Goal: Navigation & Orientation: Understand site structure

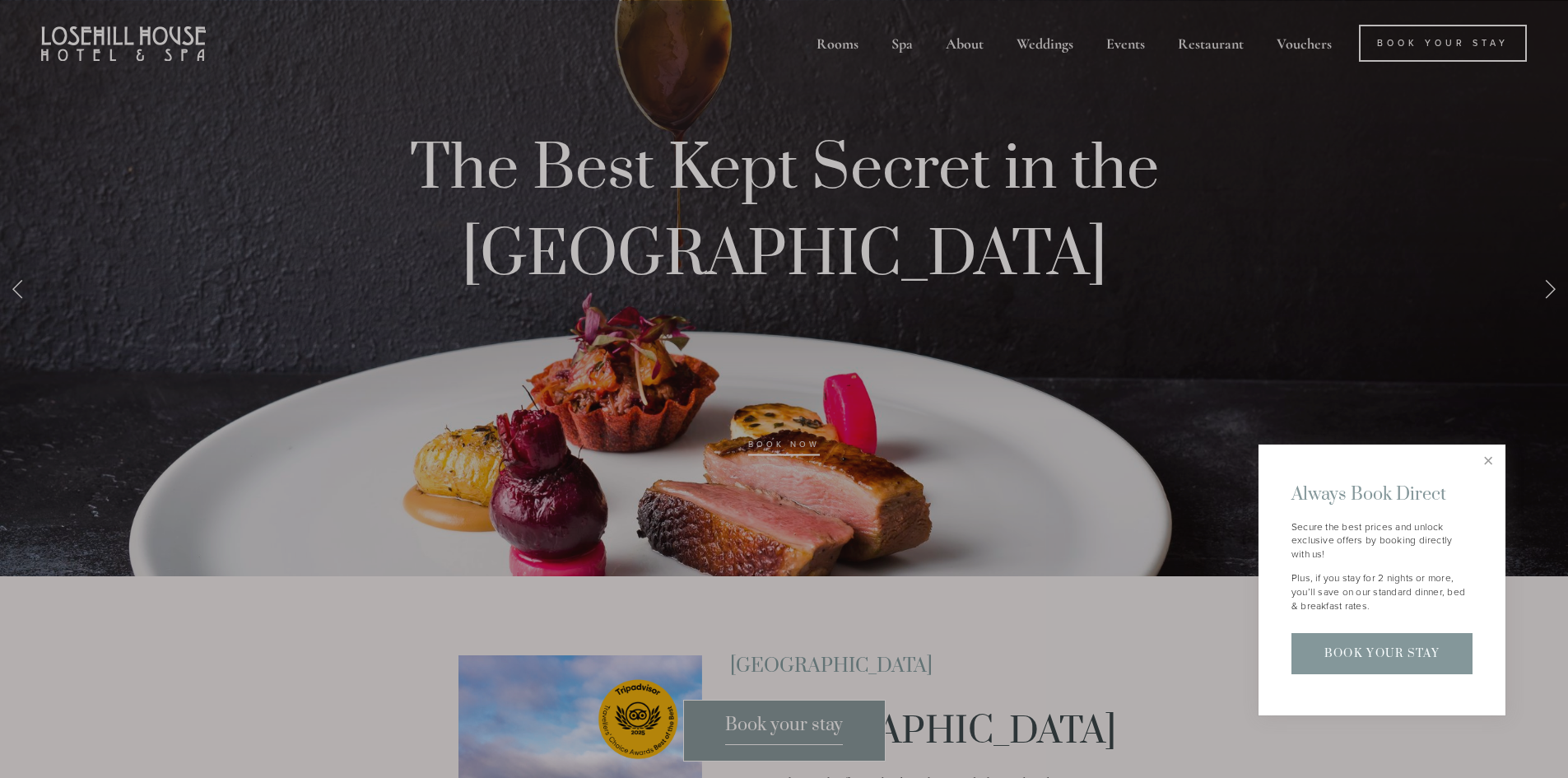
click at [837, 44] on div at bounding box center [784, 389] width 1568 height 778
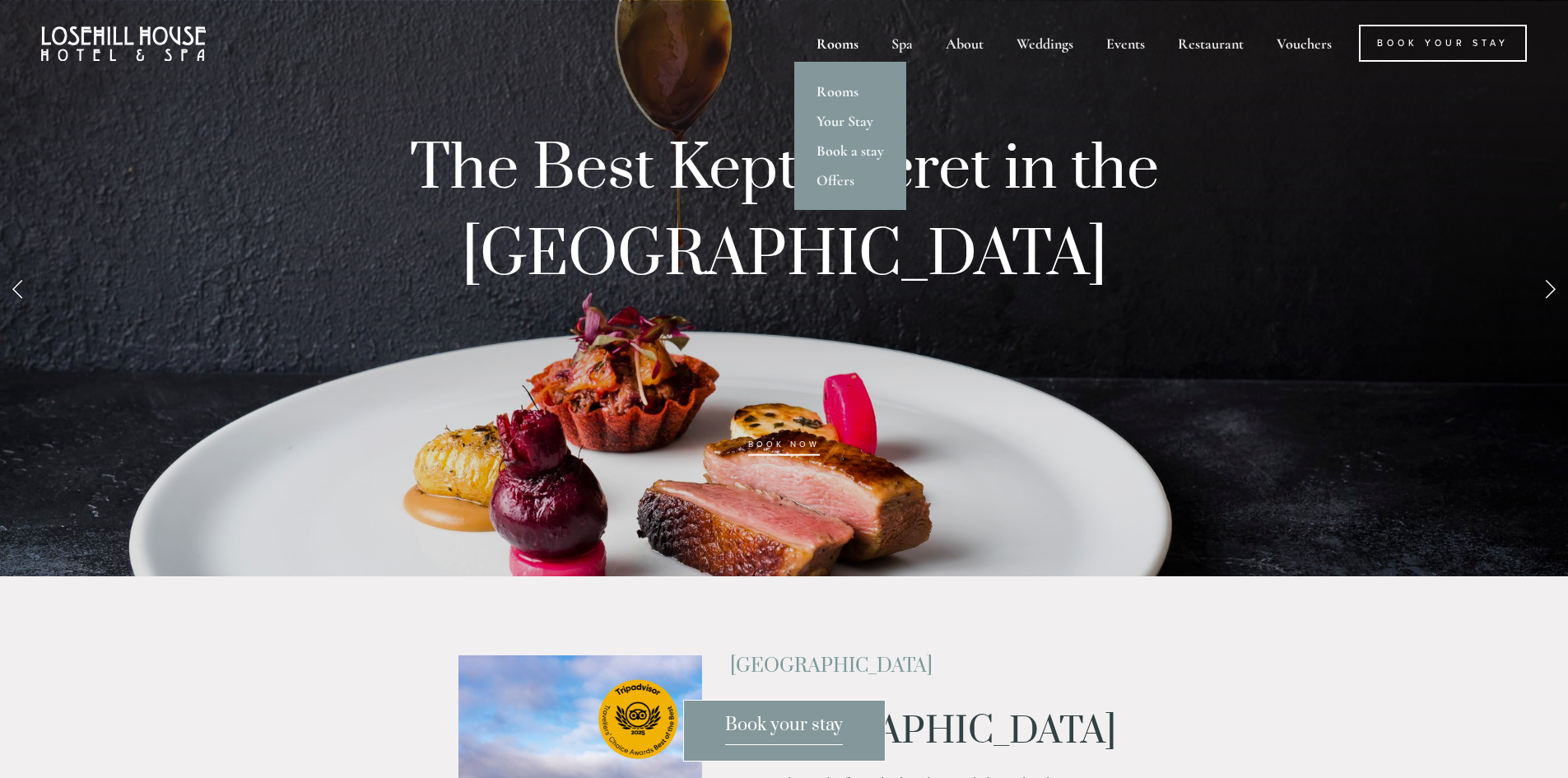
click at [838, 43] on div "Rooms" at bounding box center [838, 44] width 72 height 37
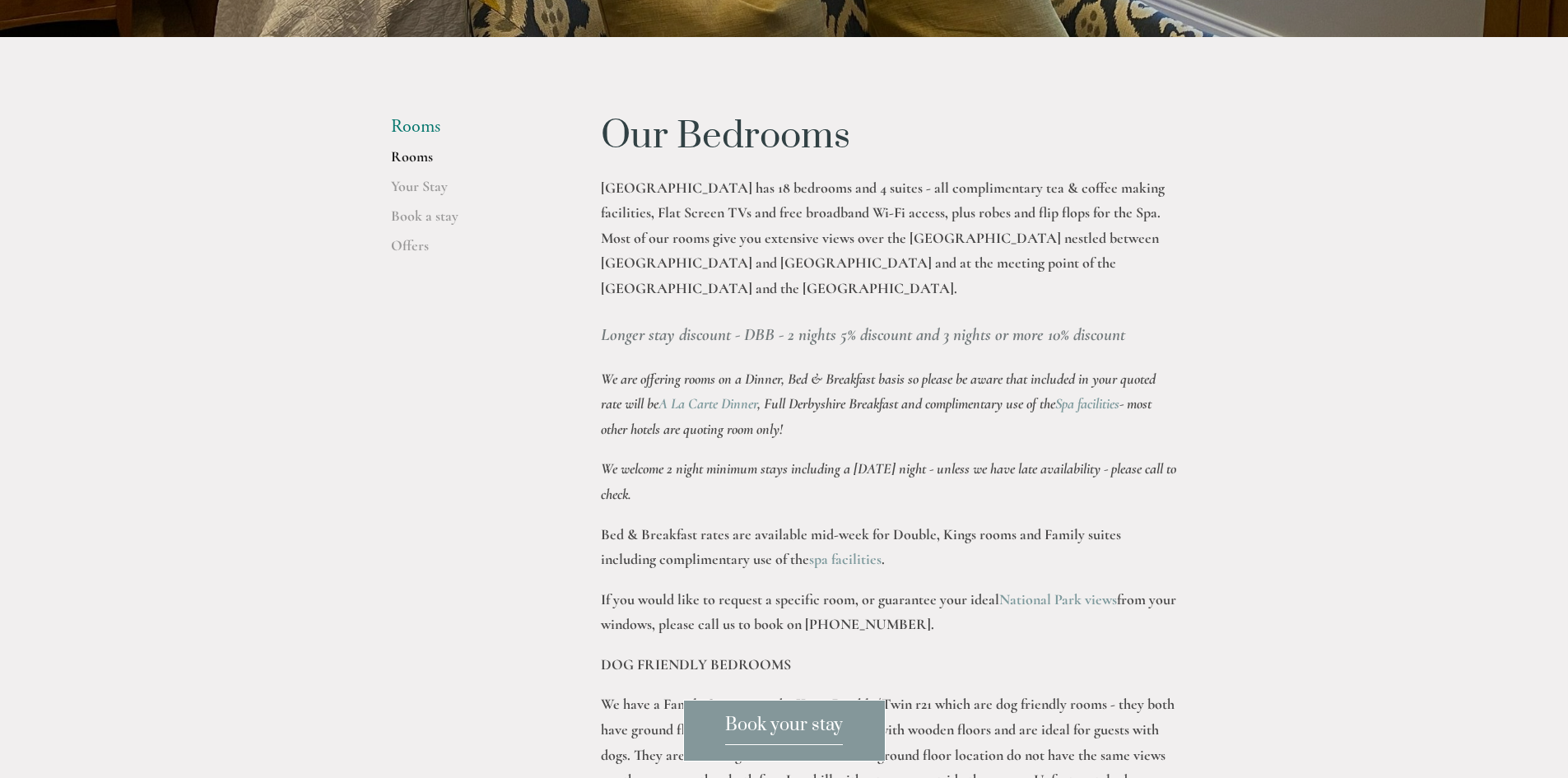
scroll to position [494, 0]
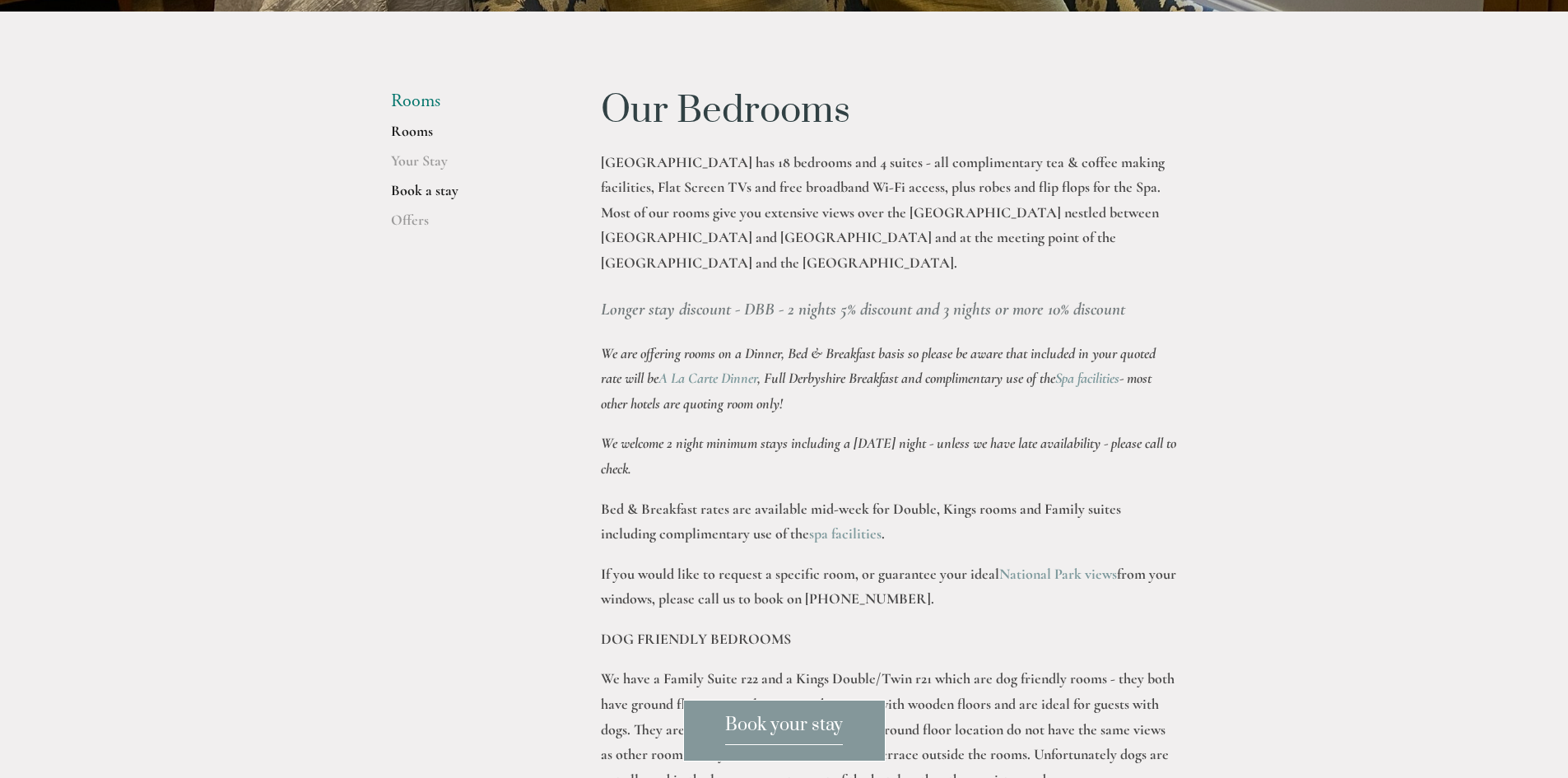
click at [403, 199] on link "Book a stay" at bounding box center [469, 196] width 157 height 30
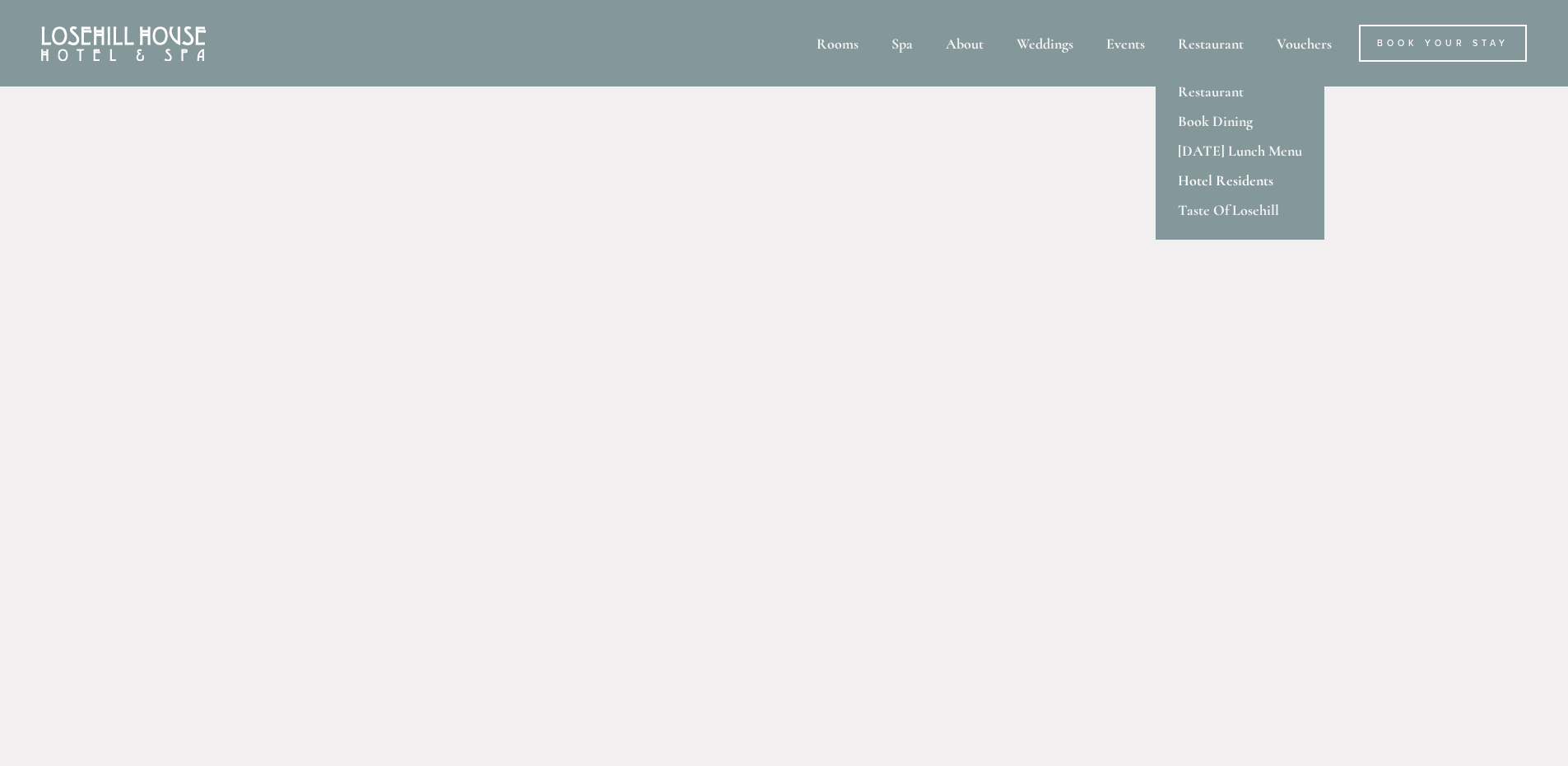
click at [1201, 175] on link "Hotel Residents" at bounding box center [1240, 181] width 168 height 30
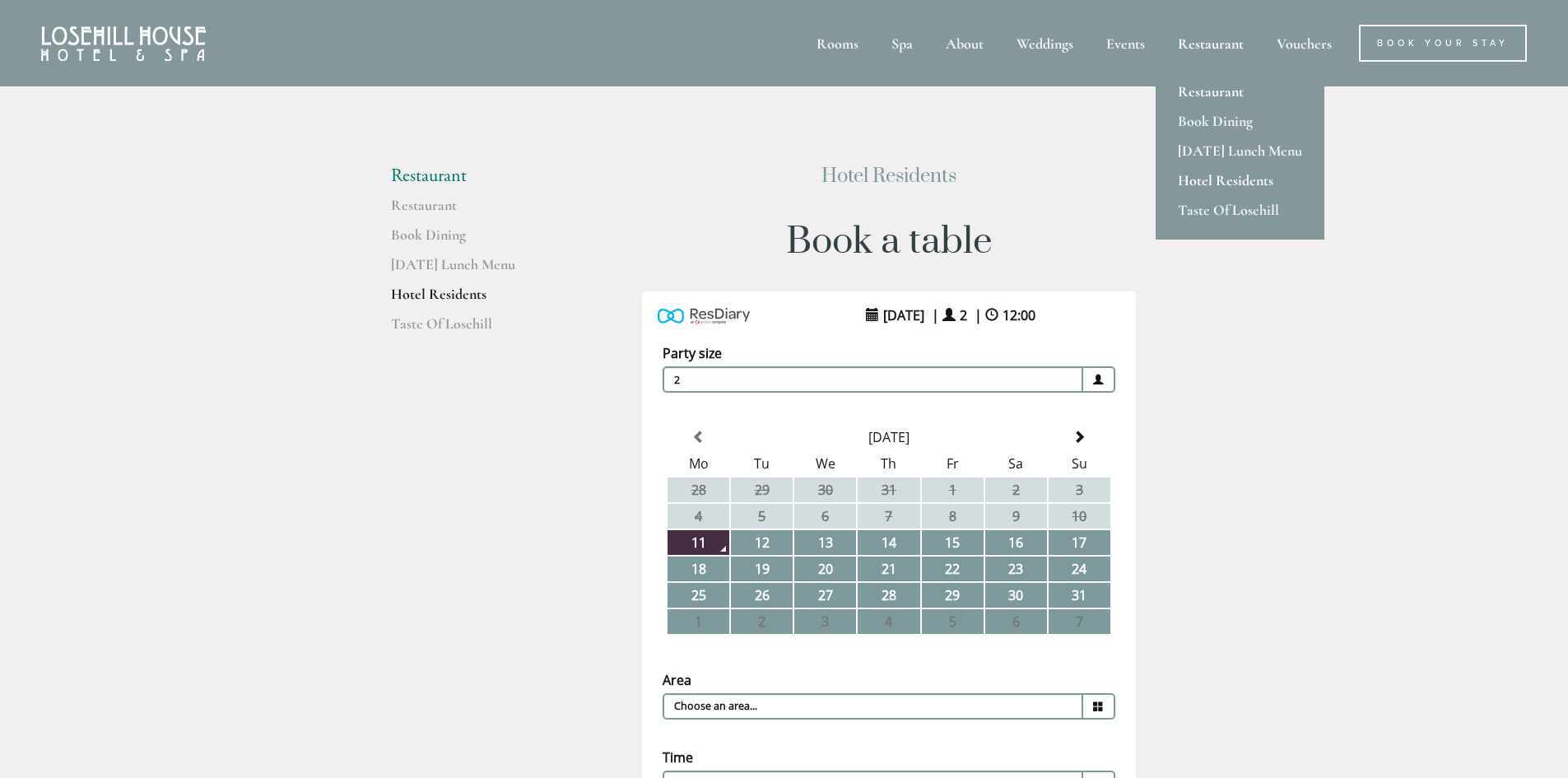
click at [1203, 82] on link "Restaurant" at bounding box center [1240, 91] width 168 height 30
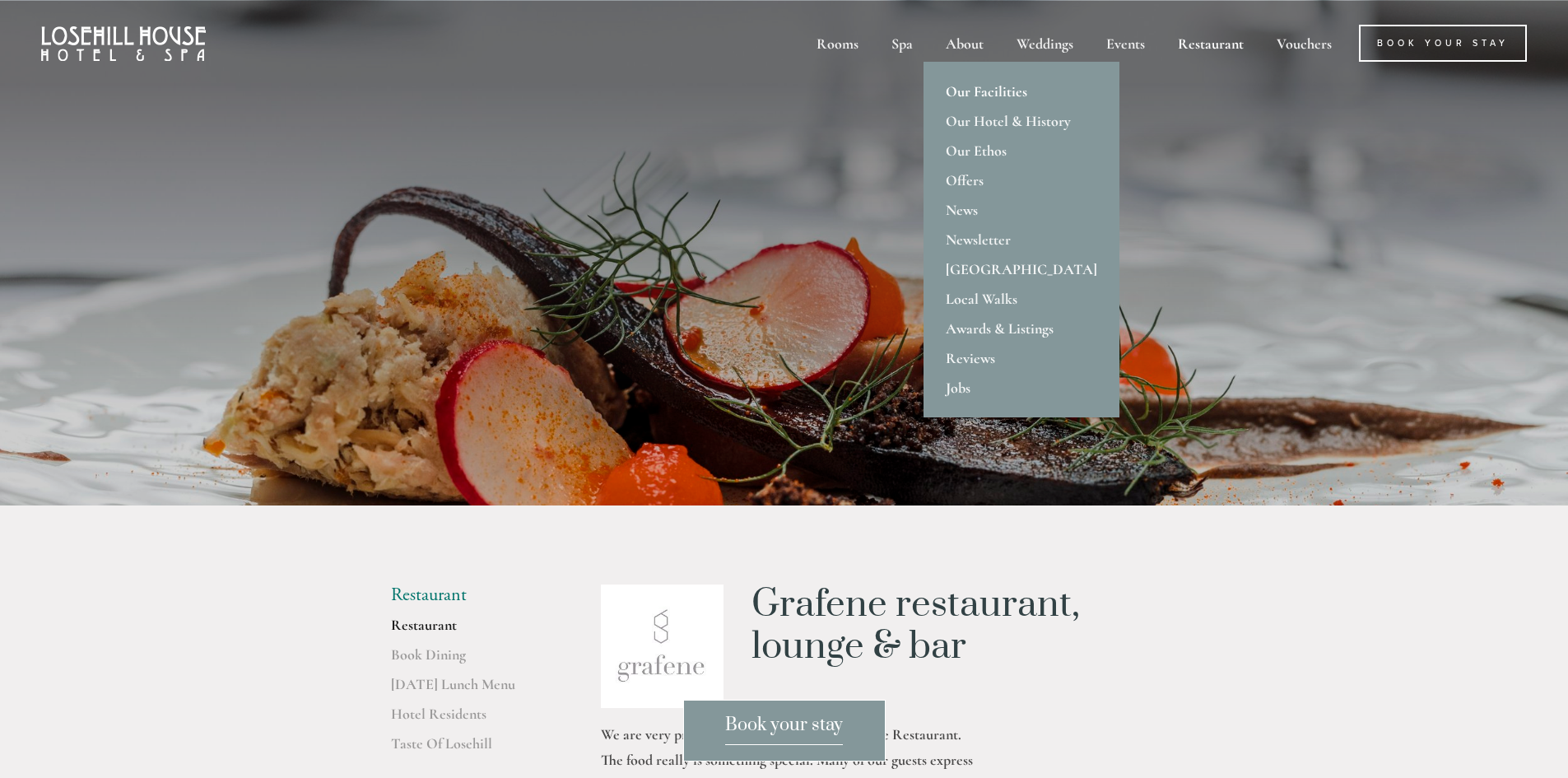
click at [968, 87] on link "Our Facilities" at bounding box center [1022, 91] width 196 height 30
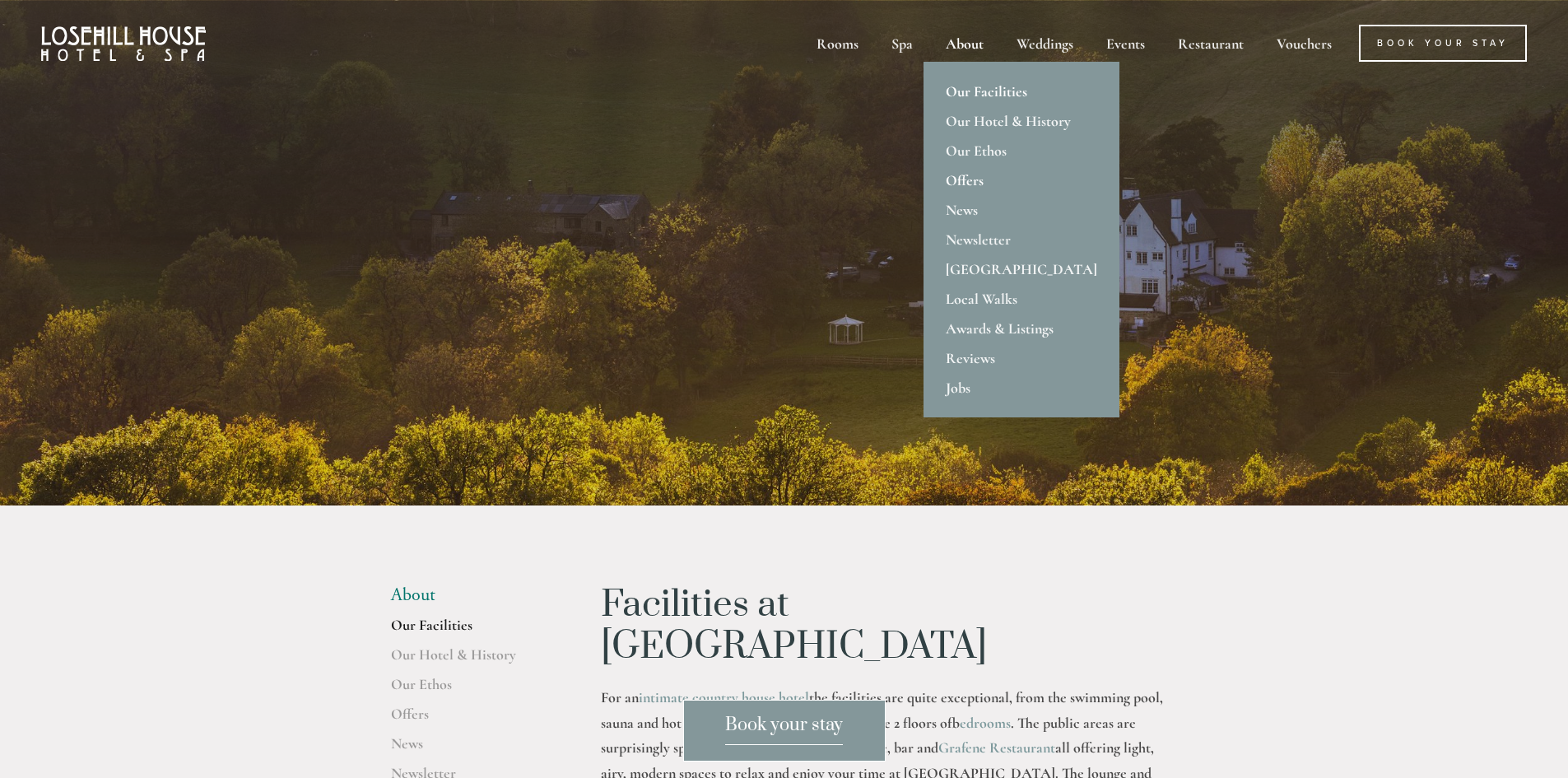
click at [962, 177] on link "Offers" at bounding box center [1022, 181] width 196 height 30
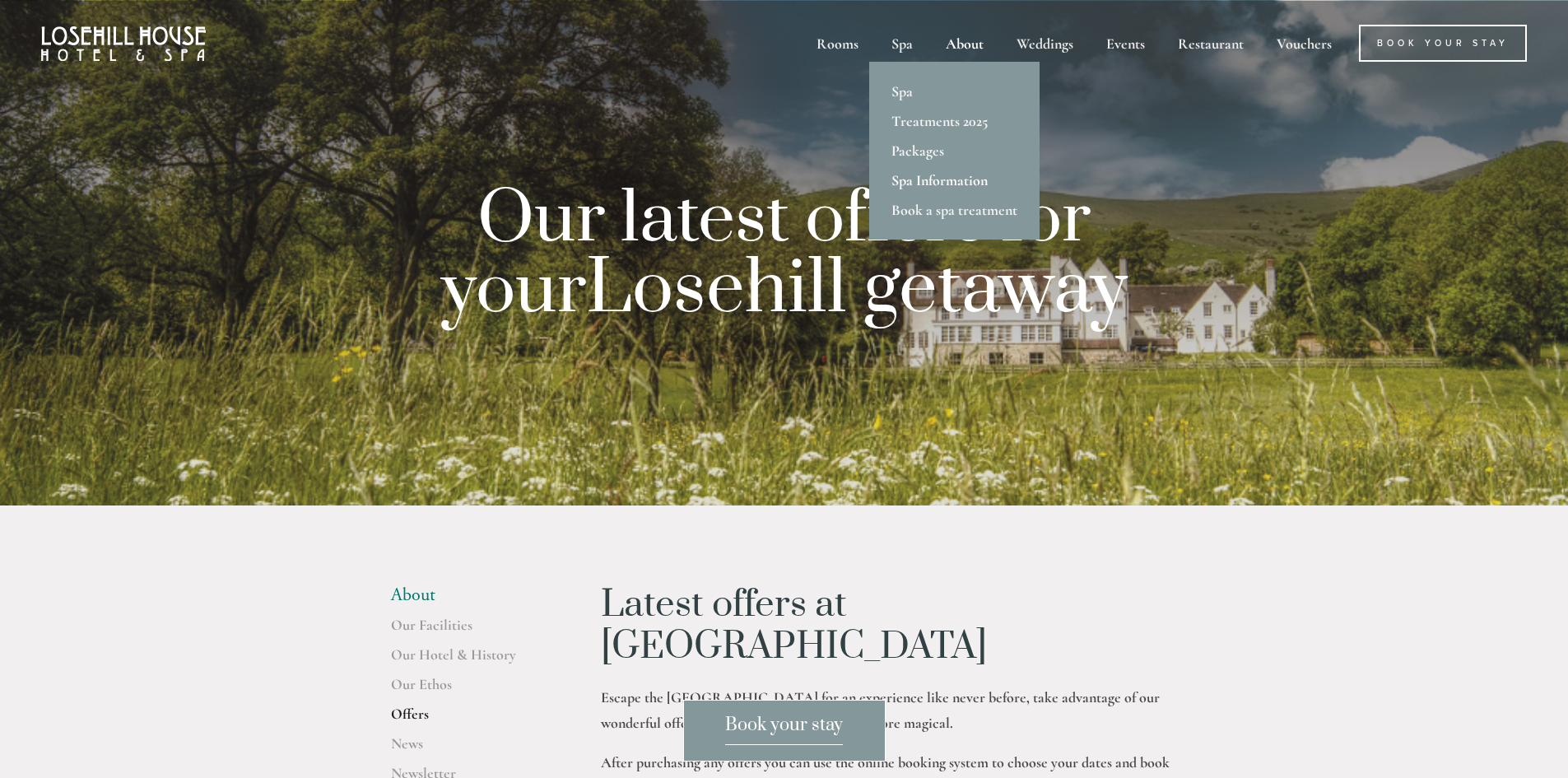
click at [924, 179] on link "Spa Information" at bounding box center [954, 181] width 170 height 30
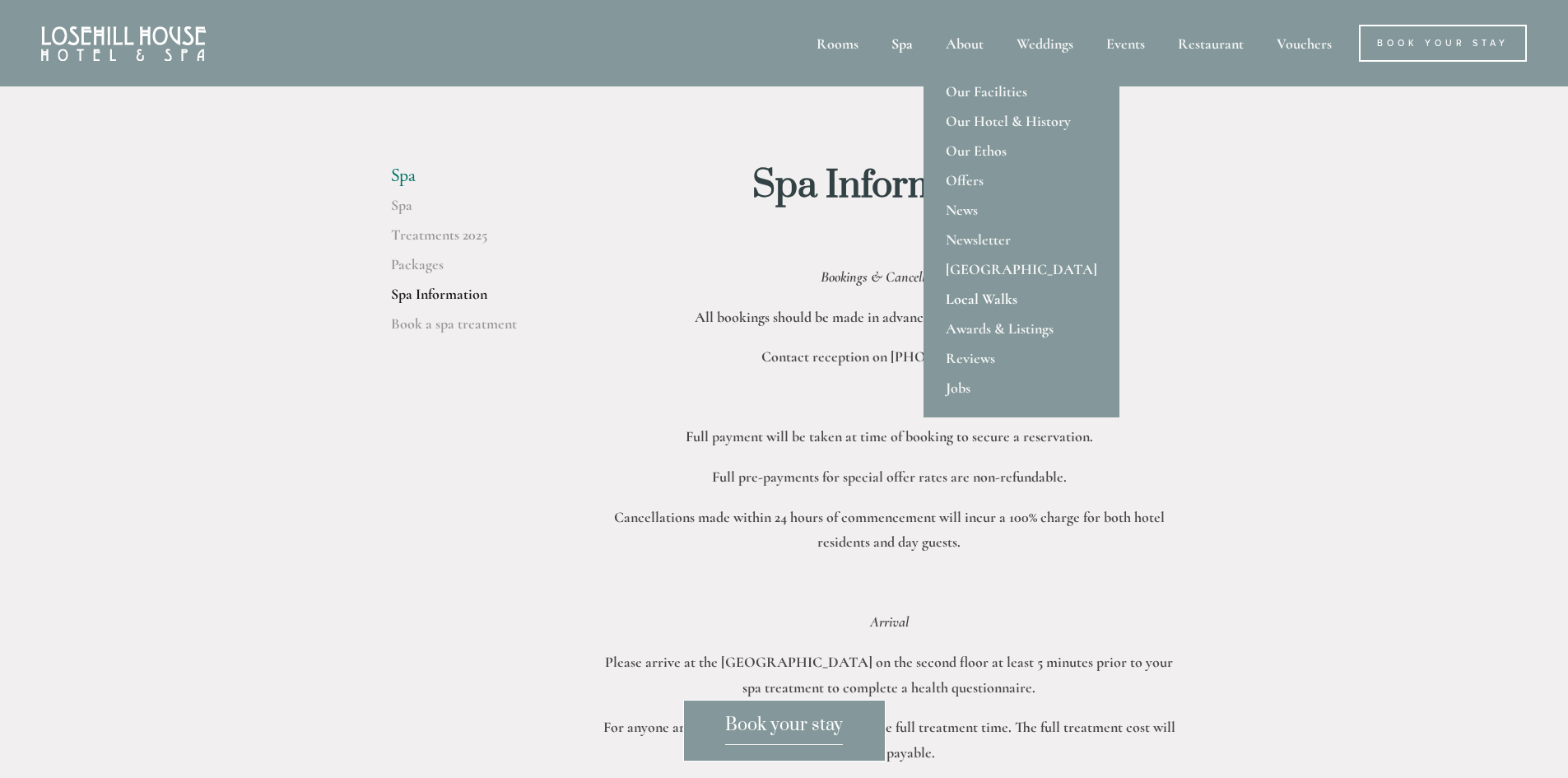
click at [975, 298] on link "Local Walks" at bounding box center [1022, 299] width 196 height 30
